Goal: Task Accomplishment & Management: Manage account settings

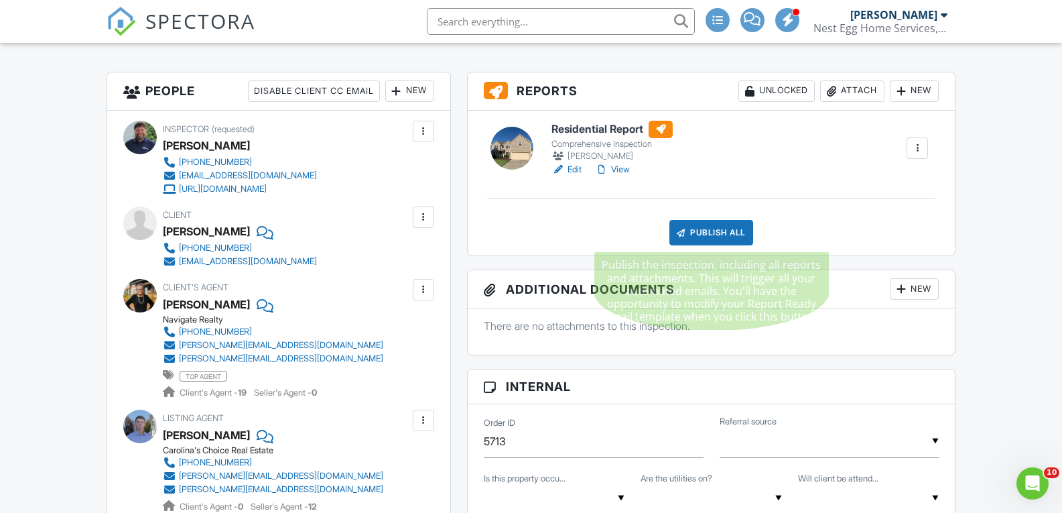
click at [705, 232] on div "Publish All" at bounding box center [711, 232] width 84 height 25
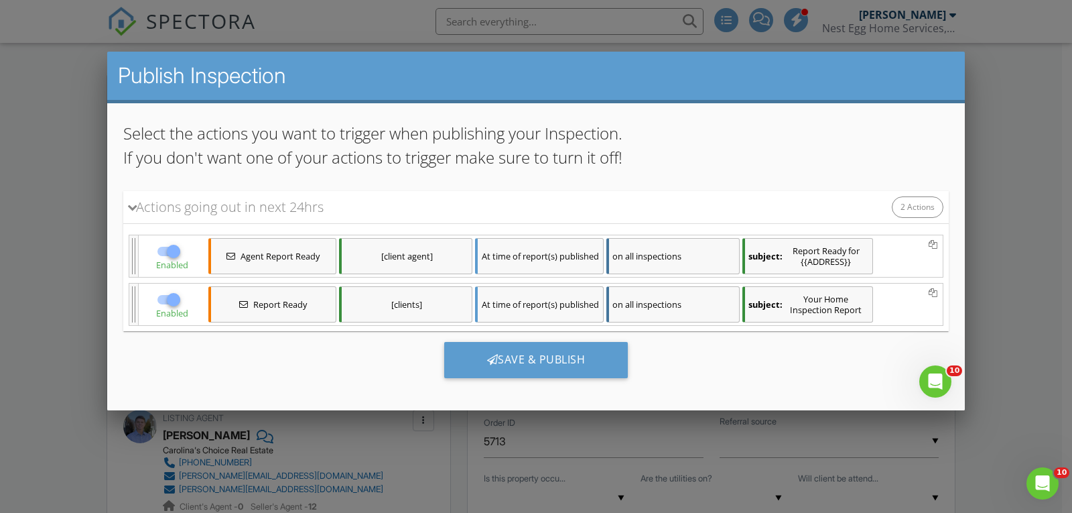
scroll to position [90, 0]
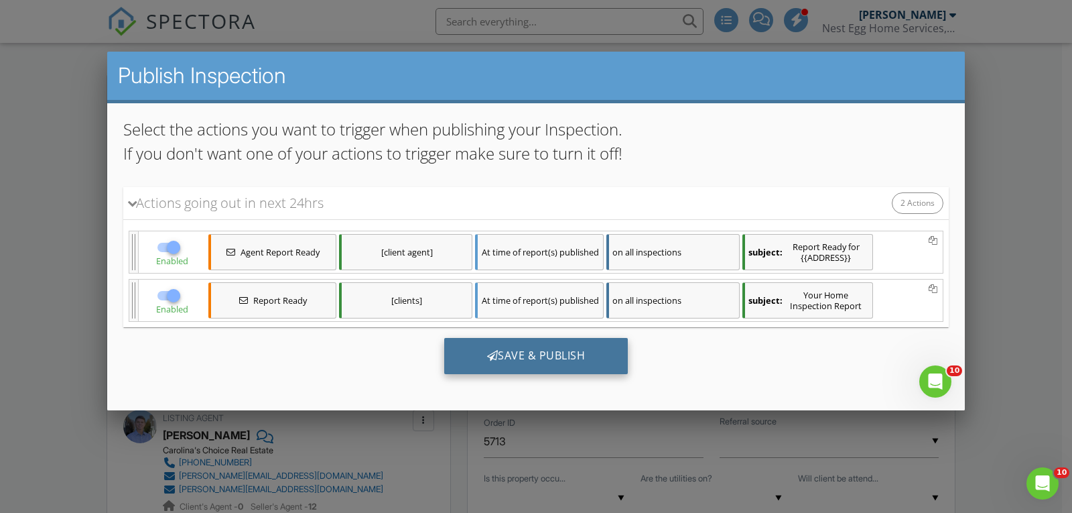
click at [508, 359] on div "Save & Publish" at bounding box center [536, 355] width 184 height 36
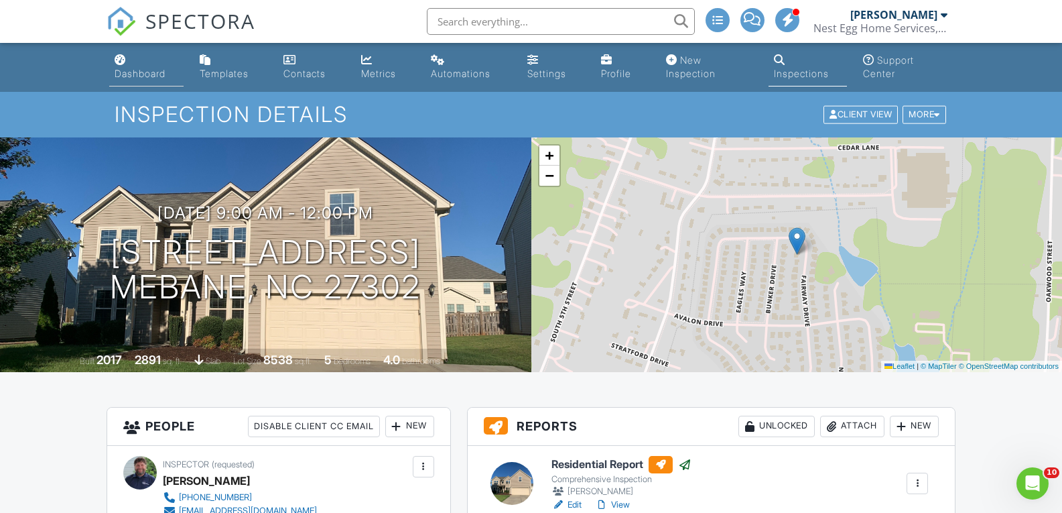
click at [159, 77] on div "Dashboard" at bounding box center [140, 73] width 51 height 11
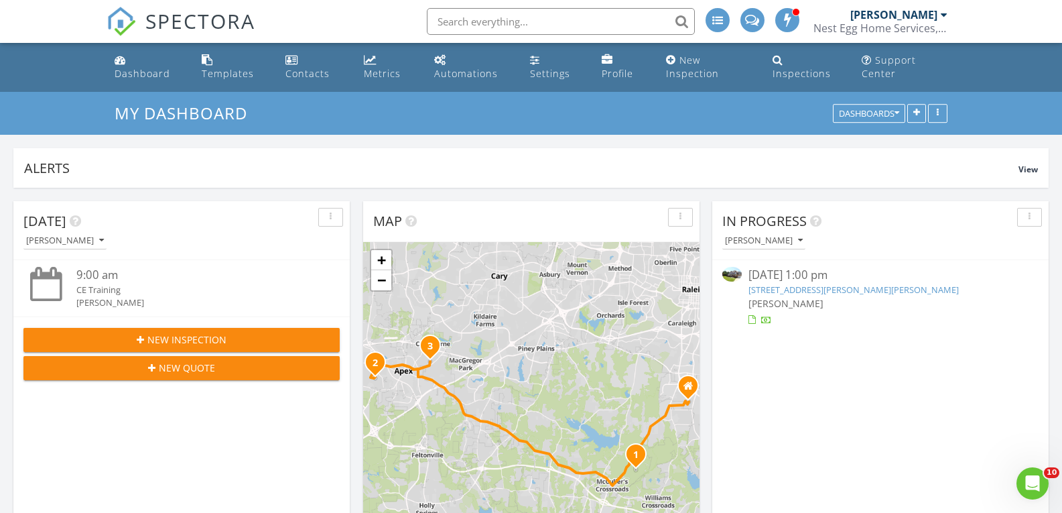
click at [821, 290] on link "194 Weldon Dr, Clayton, NC 27520" at bounding box center [853, 289] width 210 height 12
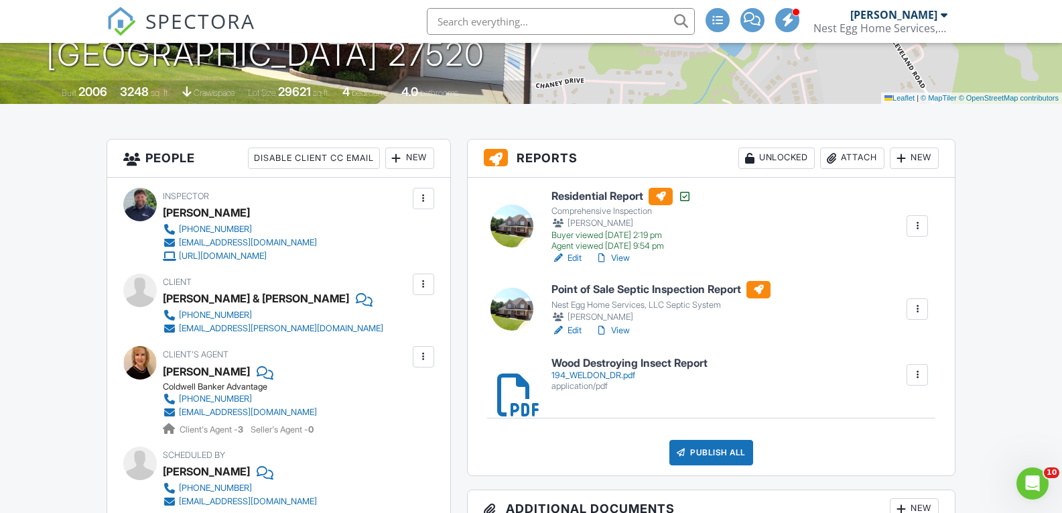
click at [574, 330] on link "Edit" at bounding box center [566, 330] width 30 height 13
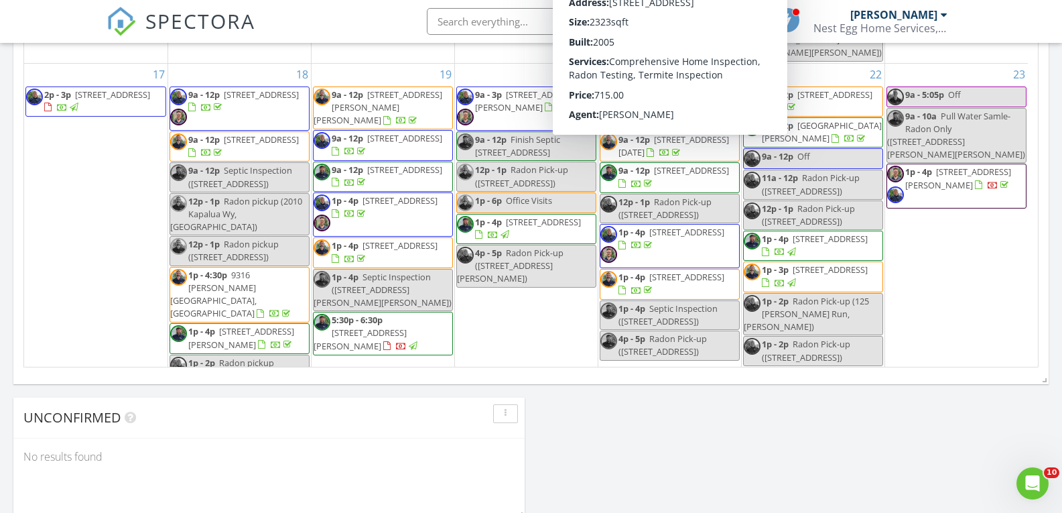
scroll to position [1139, 0]
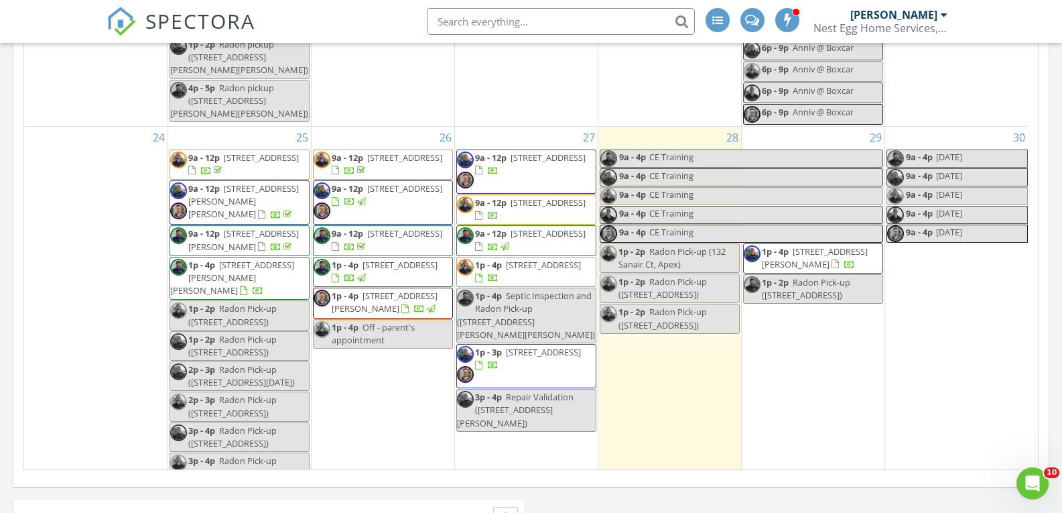
scroll to position [742, 0]
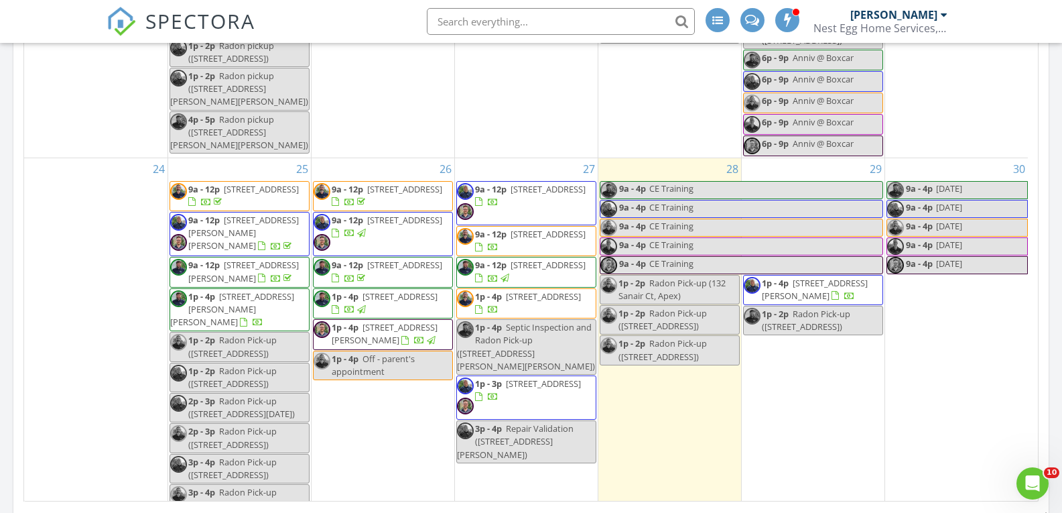
click at [0, 334] on div "[DATE] [PERSON_NAME] 9:00 am CE Training [PERSON_NAME] New Inspection New Quote…" at bounding box center [531, 55] width 1062 height 1219
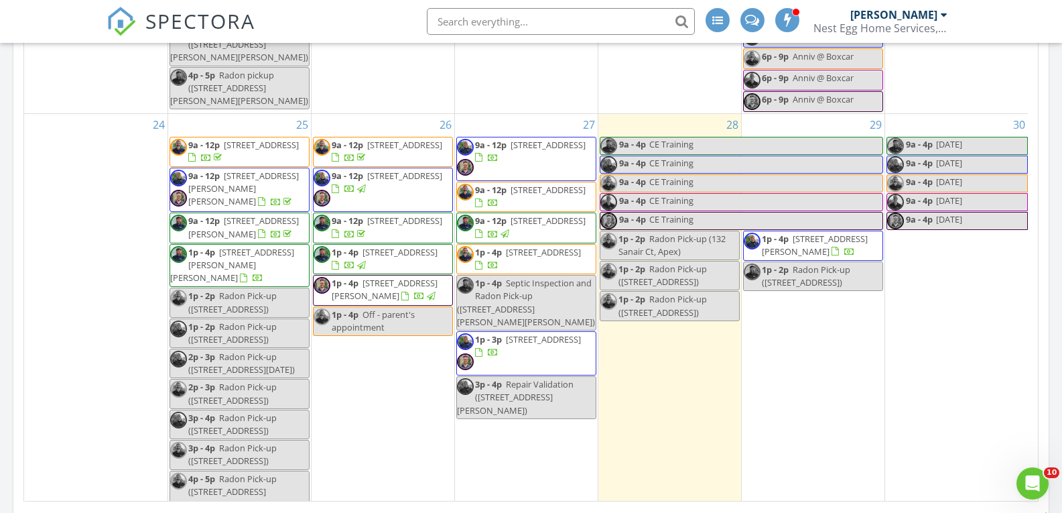
scroll to position [1322, 0]
